Goal: Task Accomplishment & Management: Manage account settings

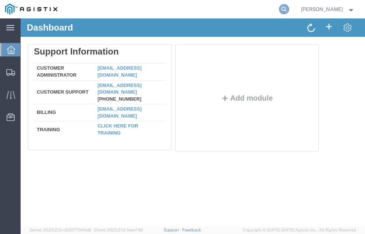
click at [290, 9] on icon at bounding box center [284, 9] width 10 height 10
type input "57127765"
click at [290, 8] on icon at bounding box center [284, 9] width 10 height 10
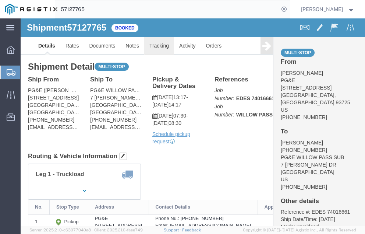
click link "Tracking"
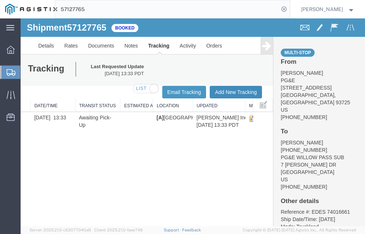
click at [228, 90] on button "Add New Tracking" at bounding box center [236, 92] width 52 height 13
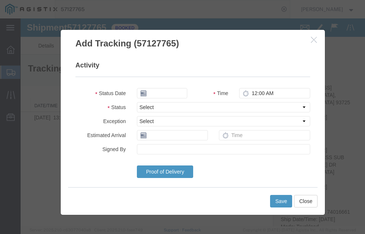
type input "[DATE]"
type input "4:00 PM"
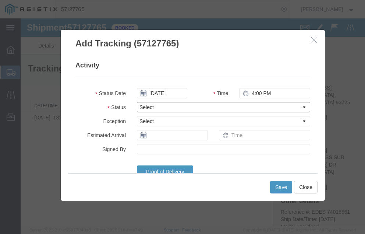
click at [163, 106] on select "Select Arrival Notice Available Arrival Notice Imported Arrive at Delivery Loca…" at bounding box center [224, 107] width 174 height 10
select select "DELIVRED"
click at [137, 102] on select "Select Arrival Notice Available Arrival Notice Imported Arrive at Delivery Loca…" at bounding box center [224, 107] width 174 height 10
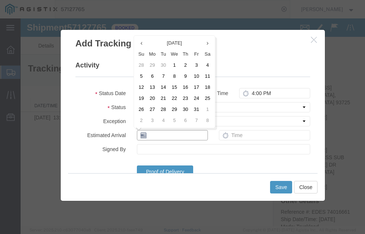
click at [157, 134] on input "text" at bounding box center [172, 135] width 71 height 10
click at [176, 87] on td "15" at bounding box center [174, 87] width 11 height 11
type input "[DATE]"
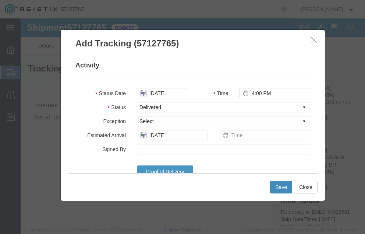
click at [281, 184] on button "Save" at bounding box center [281, 187] width 22 height 13
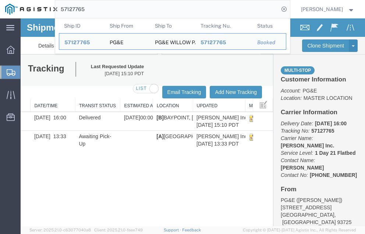
click at [102, 9] on input "57127765" at bounding box center [167, 9] width 224 height 18
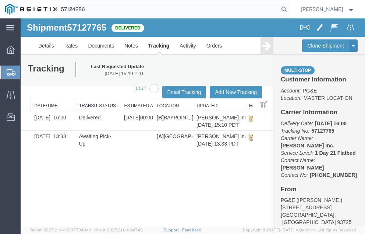
type input "57124286"
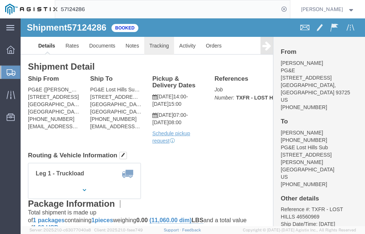
click link "Tracking"
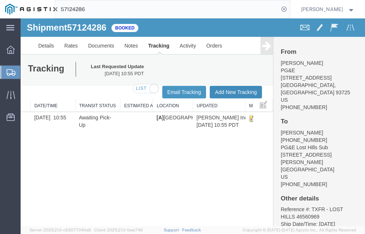
click at [227, 88] on button "Add New Tracking" at bounding box center [236, 92] width 52 height 13
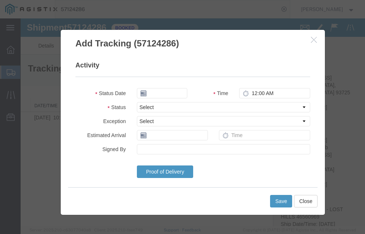
type input "[DATE]"
type input "4:00 PM"
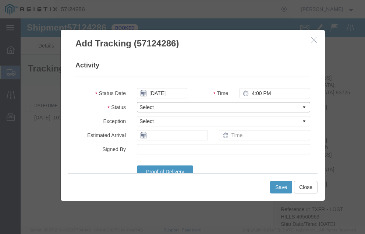
click at [164, 106] on select "Select Arrival Notice Available Arrival Notice Imported Arrive at Delivery Loca…" at bounding box center [224, 107] width 174 height 10
select select "DELIVRED"
click at [137, 102] on select "Select Arrival Notice Available Arrival Notice Imported Arrive at Delivery Loca…" at bounding box center [224, 107] width 174 height 10
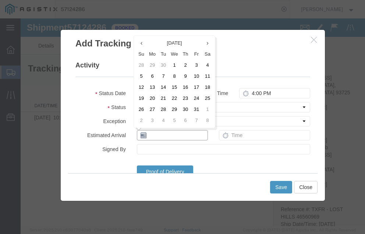
click at [154, 135] on input "text" at bounding box center [172, 135] width 71 height 10
click at [175, 87] on td "15" at bounding box center [174, 87] width 11 height 11
type input "[DATE]"
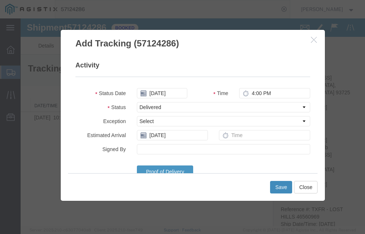
click at [280, 184] on button "Save" at bounding box center [281, 187] width 22 height 13
